Goal: Task Accomplishment & Management: Use online tool/utility

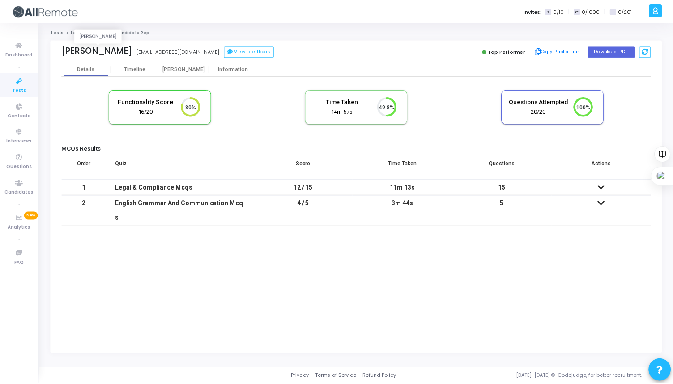
scroll to position [19, 23]
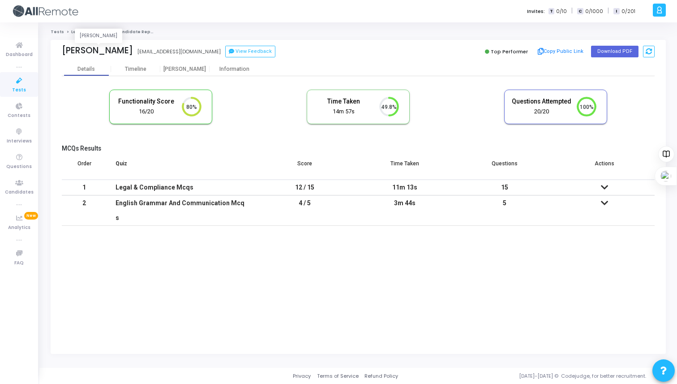
click at [120, 54] on div "[PERSON_NAME]" at bounding box center [97, 50] width 71 height 10
click at [89, 32] on link "Legal & Compliance" at bounding box center [93, 31] width 45 height 5
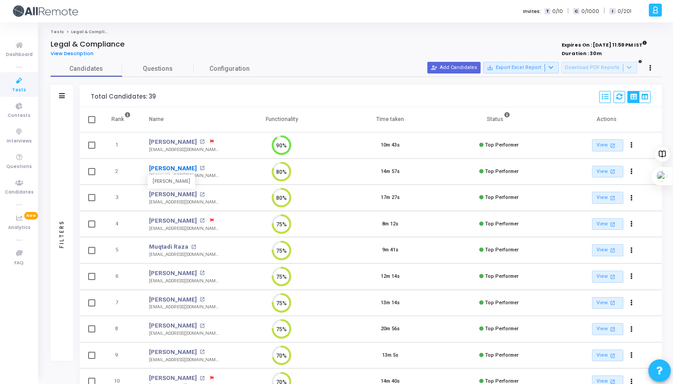
click at [187, 167] on link "[PERSON_NAME]" at bounding box center [173, 168] width 48 height 9
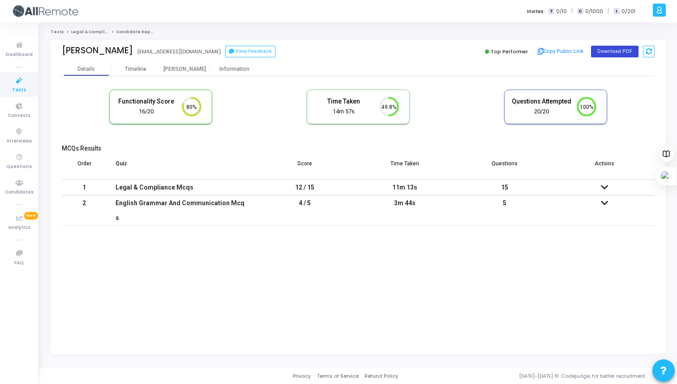
click at [618, 51] on button "Download PDF" at bounding box center [614, 52] width 47 height 12
click at [93, 32] on link "Legal & Compliance" at bounding box center [93, 31] width 45 height 5
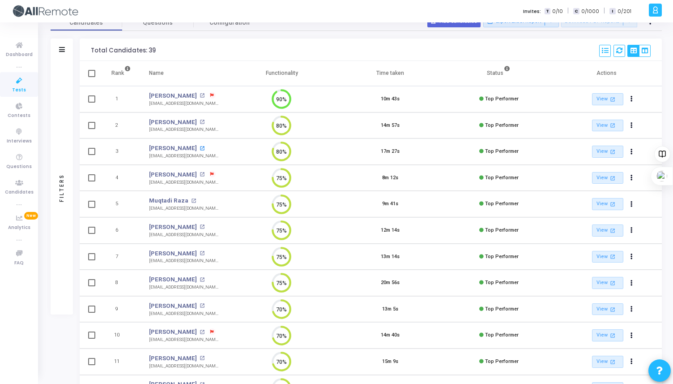
click at [200, 149] on mat-icon "open_in_new" at bounding box center [202, 148] width 5 height 5
click at [322, 42] on div "Total Candidates: 39 Select S No Name Questions Functionality Time Taken Create…" at bounding box center [371, 49] width 582 height 22
click at [176, 201] on link "Muqtadi Raza" at bounding box center [168, 200] width 39 height 9
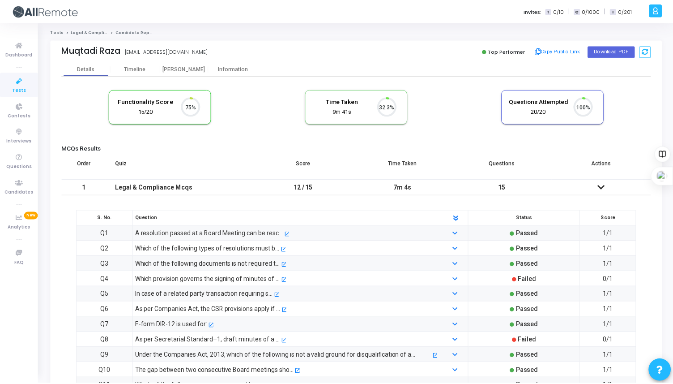
scroll to position [19, 23]
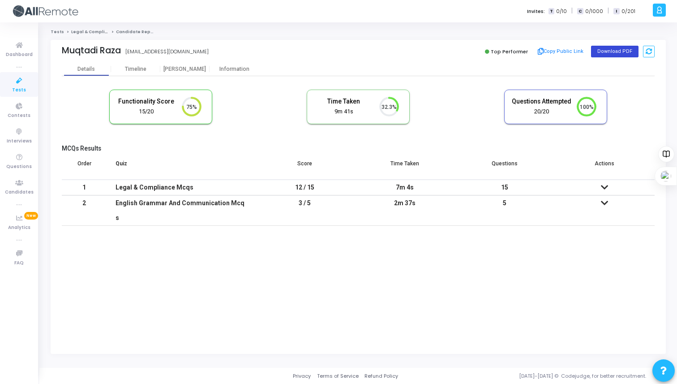
click at [601, 52] on button "Download PDF" at bounding box center [614, 52] width 47 height 12
click at [90, 31] on link "Legal & Compliance" at bounding box center [93, 31] width 45 height 5
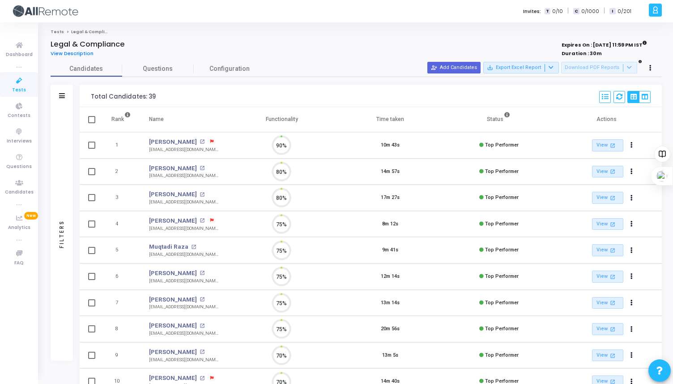
scroll to position [19, 23]
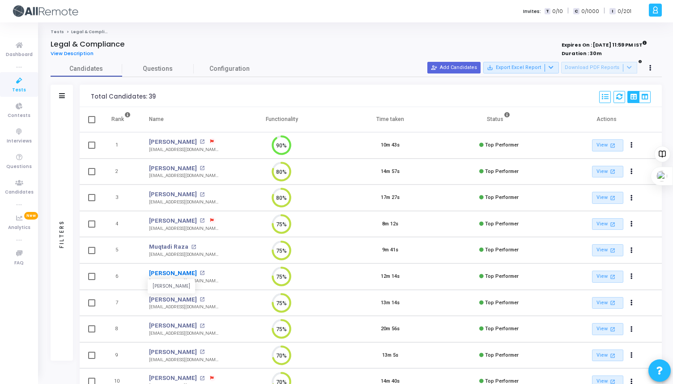
click at [174, 273] on link "[PERSON_NAME]" at bounding box center [173, 273] width 48 height 9
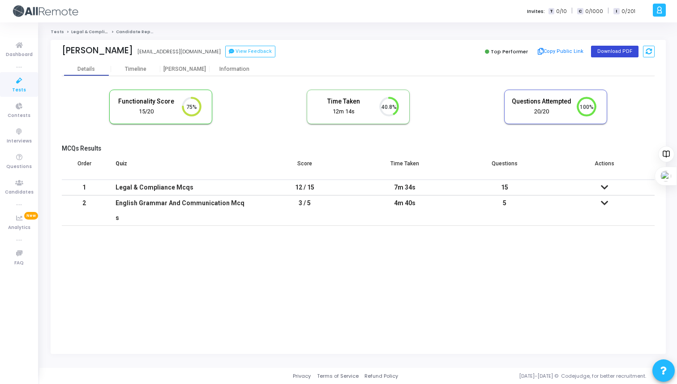
click at [608, 50] on button "Download PDF" at bounding box center [614, 52] width 47 height 12
click at [91, 35] on div "Tests Legal & Compliance Candidate Report [PERSON_NAME] [EMAIL_ADDRESS][DOMAIN_…" at bounding box center [358, 195] width 615 height 332
click at [91, 34] on link "Legal & Compliance" at bounding box center [93, 31] width 45 height 5
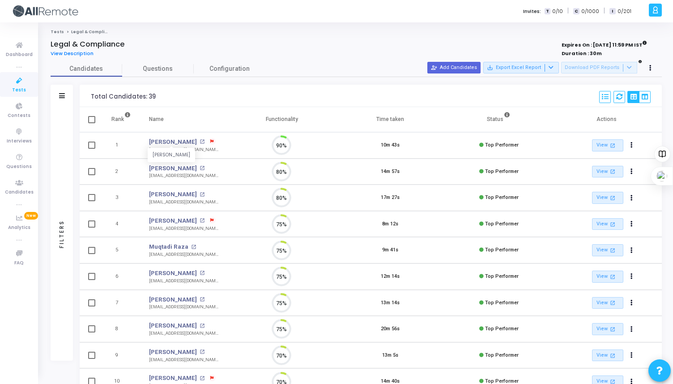
scroll to position [19, 23]
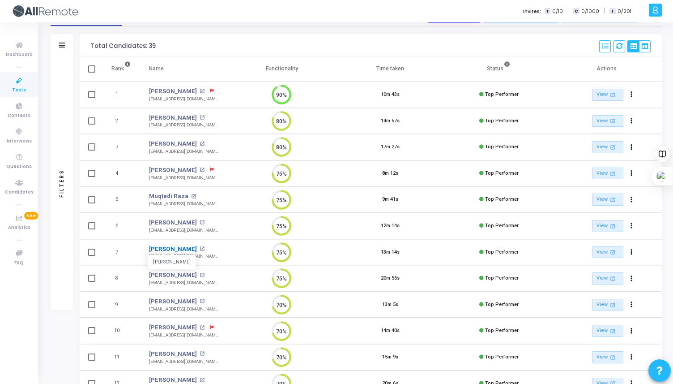
click at [188, 249] on link "[PERSON_NAME]" at bounding box center [173, 248] width 48 height 9
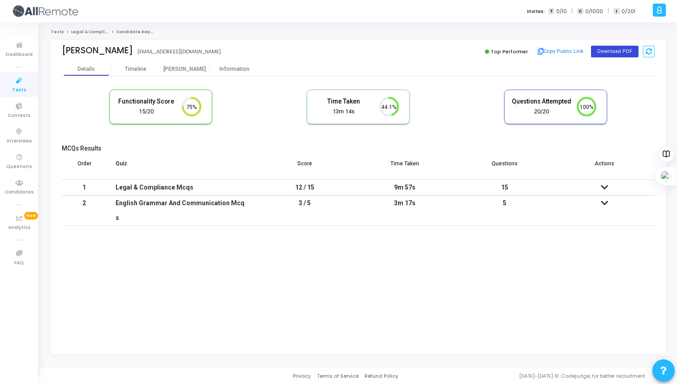
click at [607, 52] on button "Download PDF" at bounding box center [614, 52] width 47 height 12
click at [93, 34] on link "Legal & Compliance" at bounding box center [93, 31] width 45 height 5
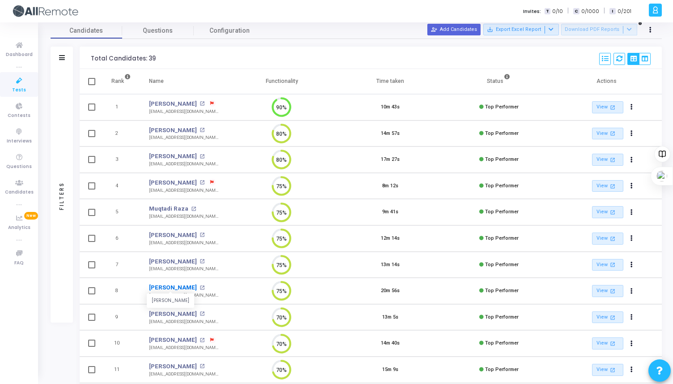
click at [171, 286] on link "[PERSON_NAME]" at bounding box center [173, 287] width 48 height 9
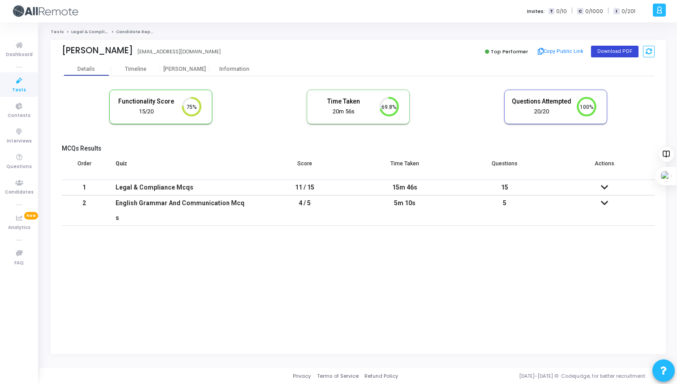
click at [606, 50] on button "Download PDF" at bounding box center [614, 52] width 47 height 12
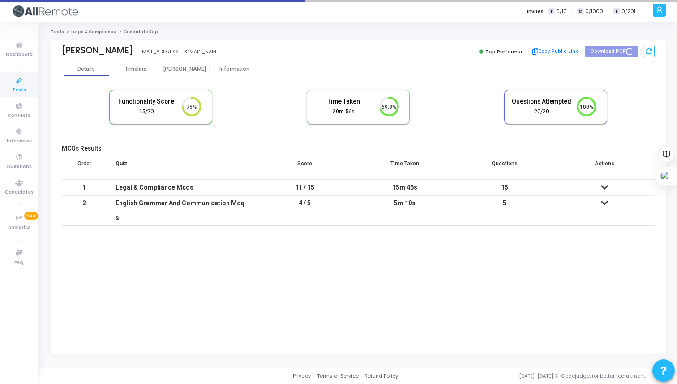
click at [94, 33] on link "Legal & Compliance" at bounding box center [93, 31] width 45 height 5
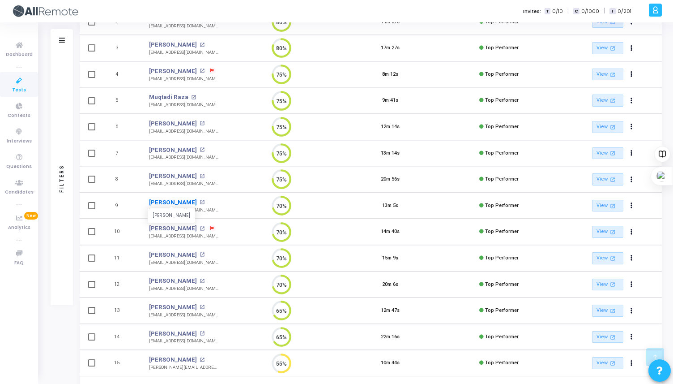
click at [178, 202] on link "[PERSON_NAME]" at bounding box center [173, 202] width 48 height 9
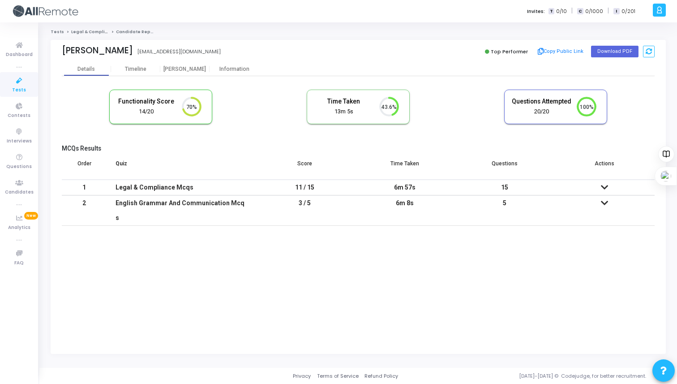
click at [508, 21] on div "Invites: T 0/10 | C 0/1000 | I 0/201" at bounding box center [370, 11] width 560 height 22
click at [93, 30] on link "Legal & Compliance" at bounding box center [93, 31] width 45 height 5
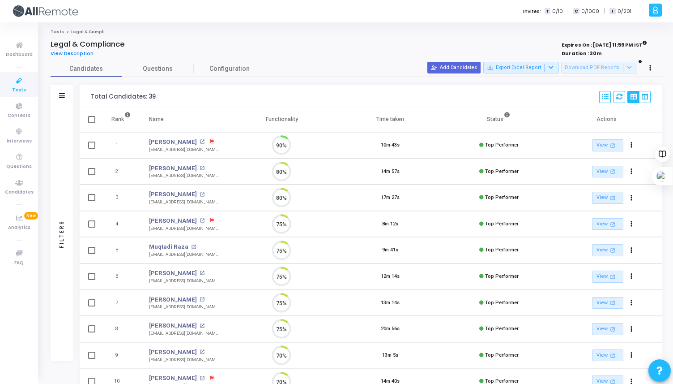
scroll to position [19, 23]
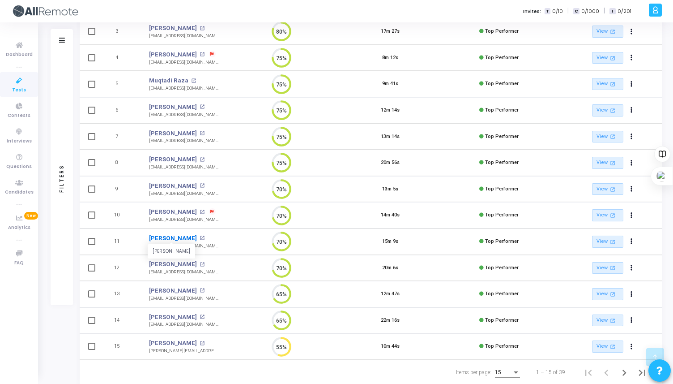
click at [168, 238] on link "[PERSON_NAME]" at bounding box center [173, 238] width 48 height 9
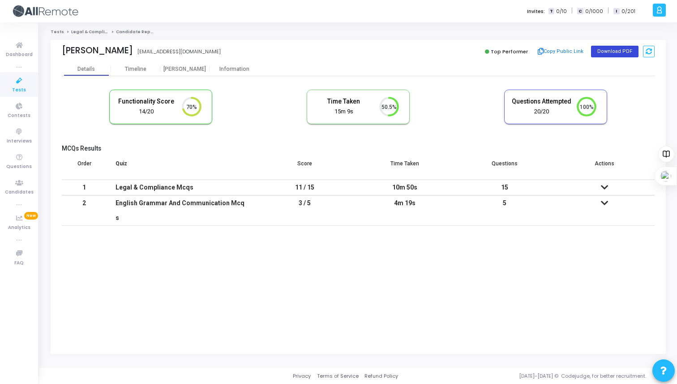
click at [611, 52] on button "Download PDF" at bounding box center [614, 52] width 47 height 12
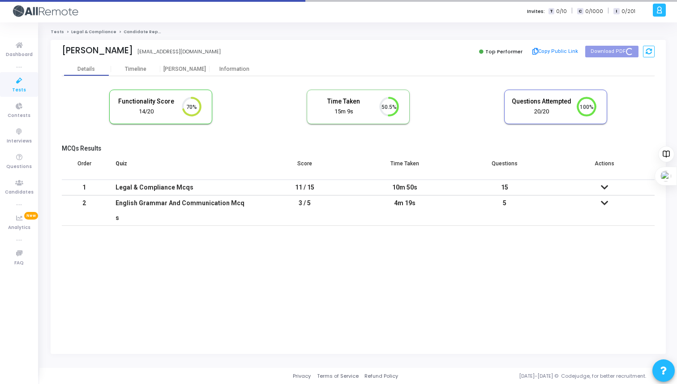
click at [92, 33] on link "Legal & Compliance" at bounding box center [93, 31] width 45 height 5
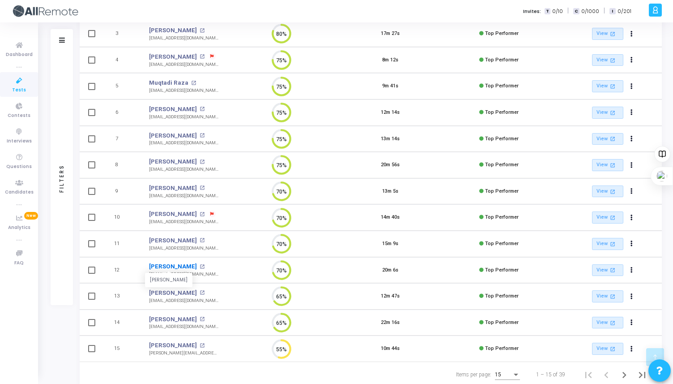
click at [174, 267] on link "[PERSON_NAME]" at bounding box center [173, 266] width 48 height 9
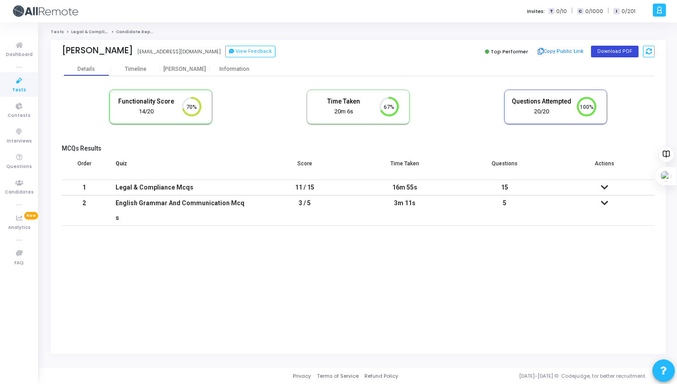
click at [596, 53] on button "Download PDF" at bounding box center [614, 52] width 47 height 12
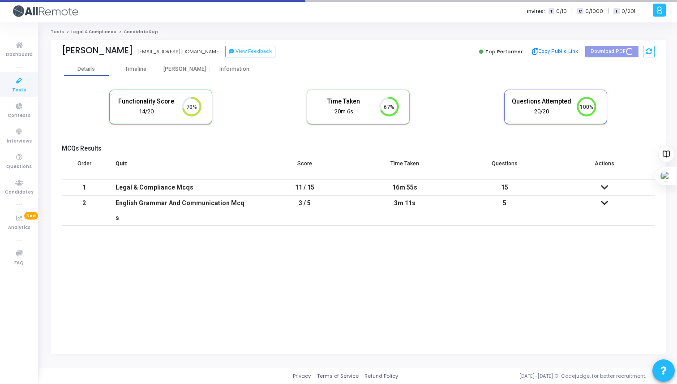
click at [98, 30] on link "Legal & Compliance" at bounding box center [93, 31] width 45 height 5
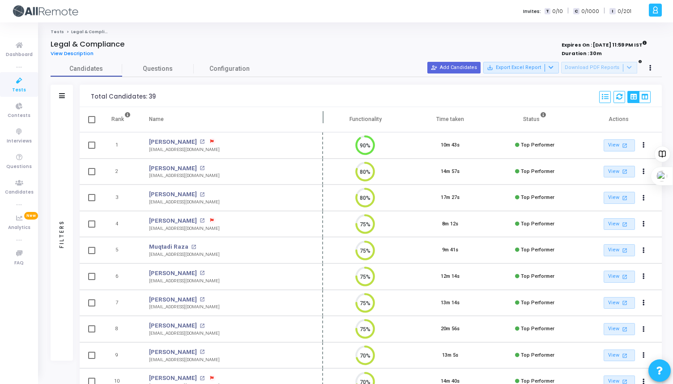
drag, startPoint x: 228, startPoint y: 120, endPoint x: 338, endPoint y: 118, distance: 110.1
click at [328, 119] on span at bounding box center [323, 119] width 9 height 25
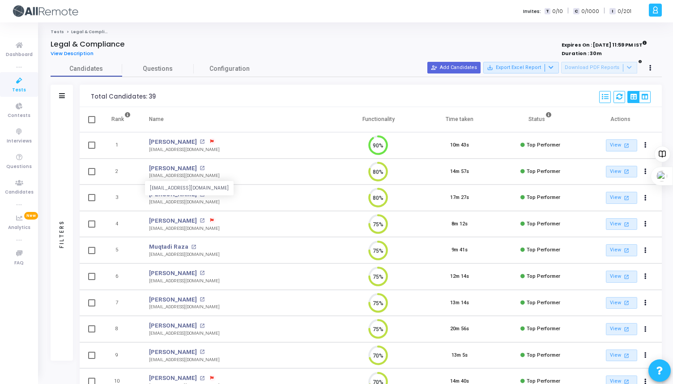
drag, startPoint x: 199, startPoint y: 175, endPoint x: 149, endPoint y: 176, distance: 50.1
click at [149, 176] on div "[EMAIL_ADDRESS][DOMAIN_NAME]" at bounding box center [184, 175] width 71 height 7
copy div "[EMAIL_ADDRESS][DOMAIN_NAME]"
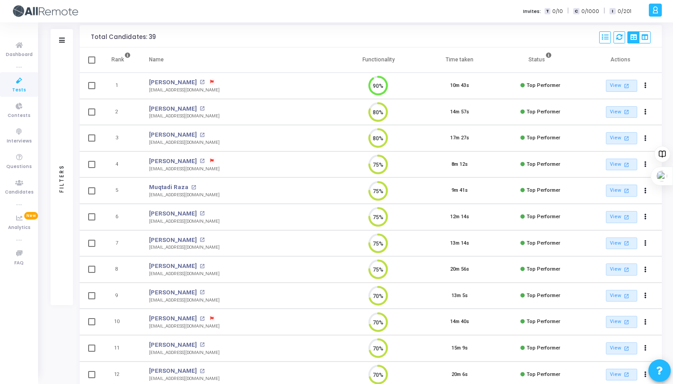
scroll to position [67, 0]
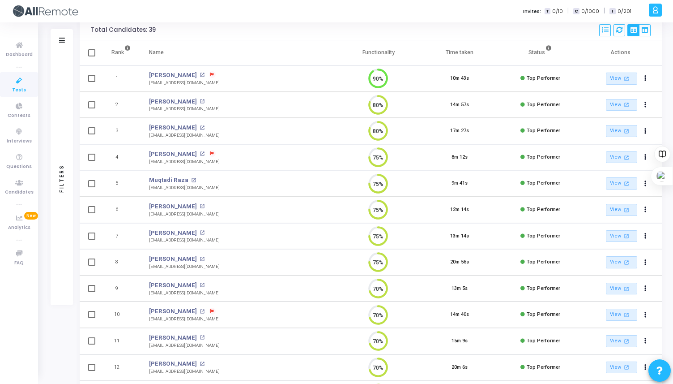
copy div "[EMAIL_ADDRESS][DOMAIN_NAME]"
drag, startPoint x: 198, startPoint y: 137, endPoint x: 149, endPoint y: 137, distance: 48.3
click at [149, 137] on td "[PERSON_NAME] open_in_new [EMAIL_ADDRESS][DOMAIN_NAME] [EMAIL_ADDRESS][DOMAIN_N…" at bounding box center [239, 131] width 198 height 26
copy div "[EMAIL_ADDRESS][DOMAIN_NAME]"
drag, startPoint x: 209, startPoint y: 187, endPoint x: 149, endPoint y: 188, distance: 60.4
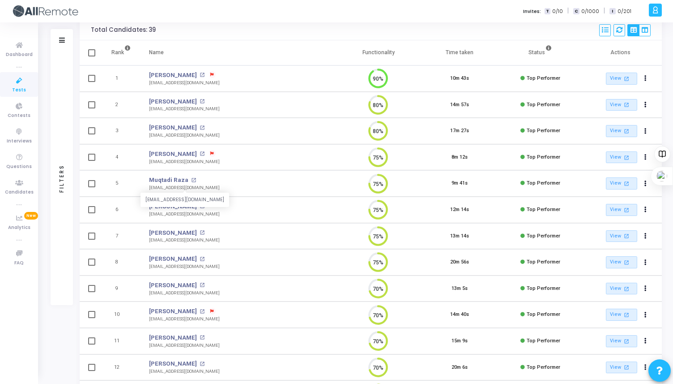
click at [149, 188] on td "Muqtadi Raza open_in_new [EMAIL_ADDRESS][DOMAIN_NAME] [EMAIL_ADDRESS][DOMAIN_NA…" at bounding box center [239, 183] width 198 height 26
copy div "[EMAIL_ADDRESS][DOMAIN_NAME]"
drag, startPoint x: 212, startPoint y: 216, endPoint x: 149, endPoint y: 216, distance: 62.7
click at [149, 216] on td "[PERSON_NAME] open_in_new [EMAIL_ADDRESS][DOMAIN_NAME] [EMAIL_ADDRESS][DOMAIN_N…" at bounding box center [239, 209] width 198 height 26
copy div "[EMAIL_ADDRESS][DOMAIN_NAME]"
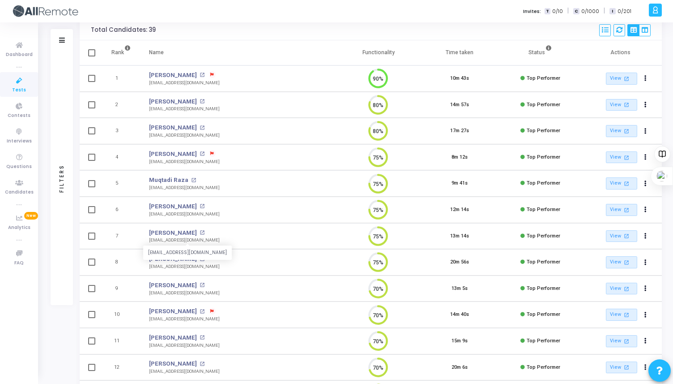
drag, startPoint x: 211, startPoint y: 241, endPoint x: 149, endPoint y: 241, distance: 62.2
click at [149, 241] on td "[PERSON_NAME] open_in_new [EMAIL_ADDRESS][DOMAIN_NAME] [EMAIL_ADDRESS][DOMAIN_N…" at bounding box center [239, 236] width 198 height 26
copy div "[EMAIL_ADDRESS][DOMAIN_NAME]"
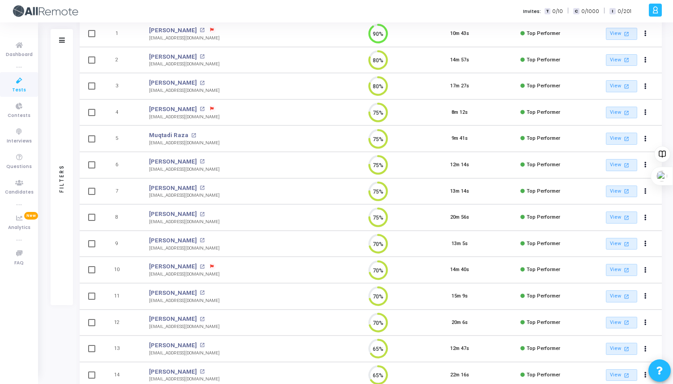
scroll to position [122, 0]
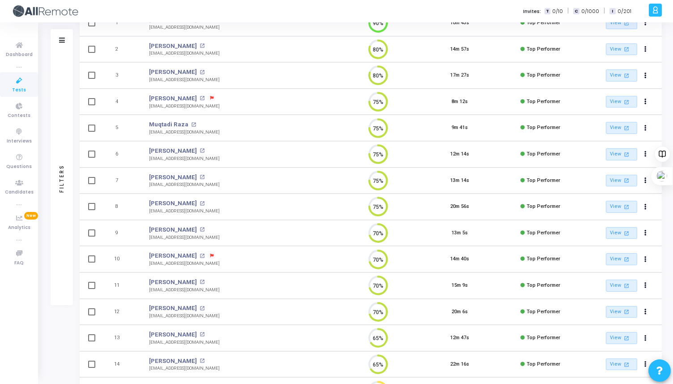
drag, startPoint x: 204, startPoint y: 210, endPoint x: 148, endPoint y: 211, distance: 55.5
click at [148, 211] on td "[PERSON_NAME] open_in_new [EMAIL_ADDRESS][DOMAIN_NAME]" at bounding box center [239, 206] width 198 height 26
copy div "[EMAIL_ADDRESS][DOMAIN_NAME]"
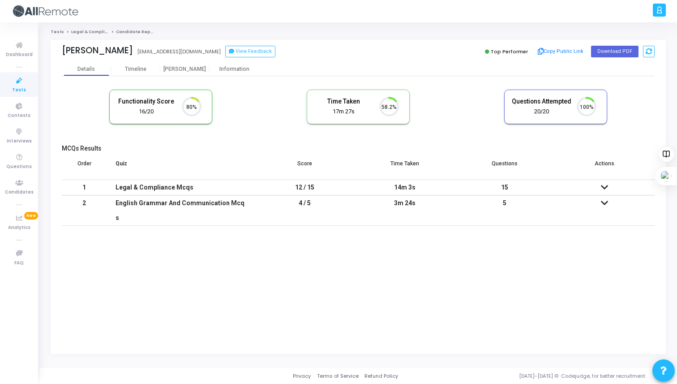
scroll to position [19, 23]
click at [610, 52] on button "Download PDF" at bounding box center [614, 52] width 47 height 12
